Goal: Go to known website: Access a specific website the user already knows

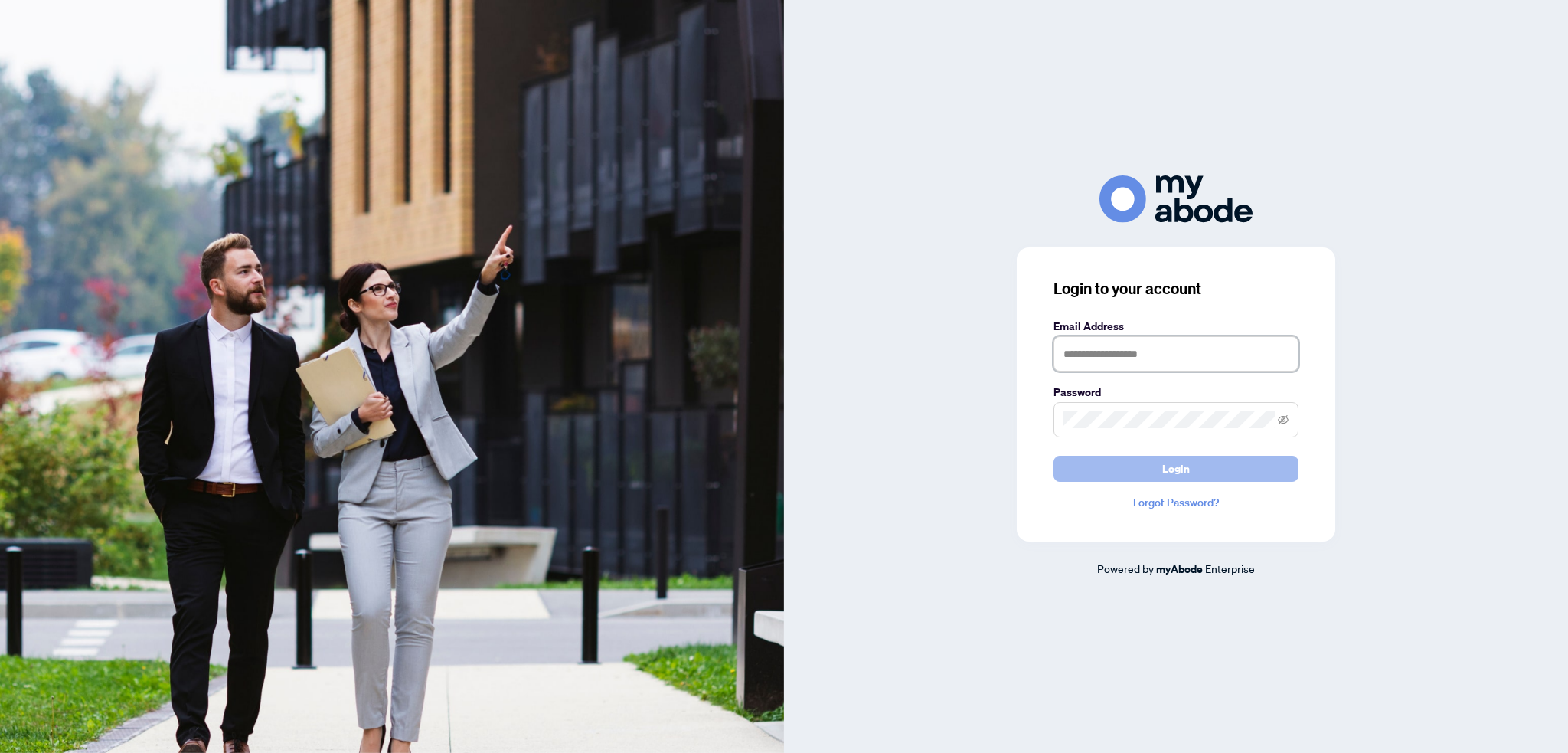
type input "**********"
click at [1175, 457] on span "Login" at bounding box center [1176, 468] width 28 height 25
